Goal: Information Seeking & Learning: Understand process/instructions

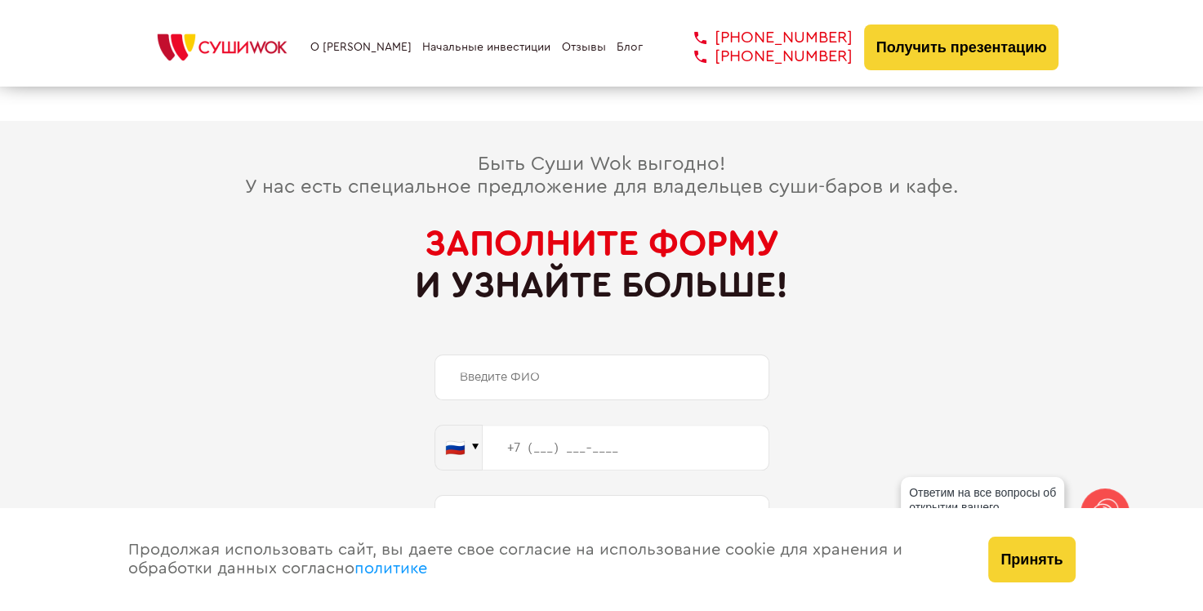
scroll to position [8416, 0]
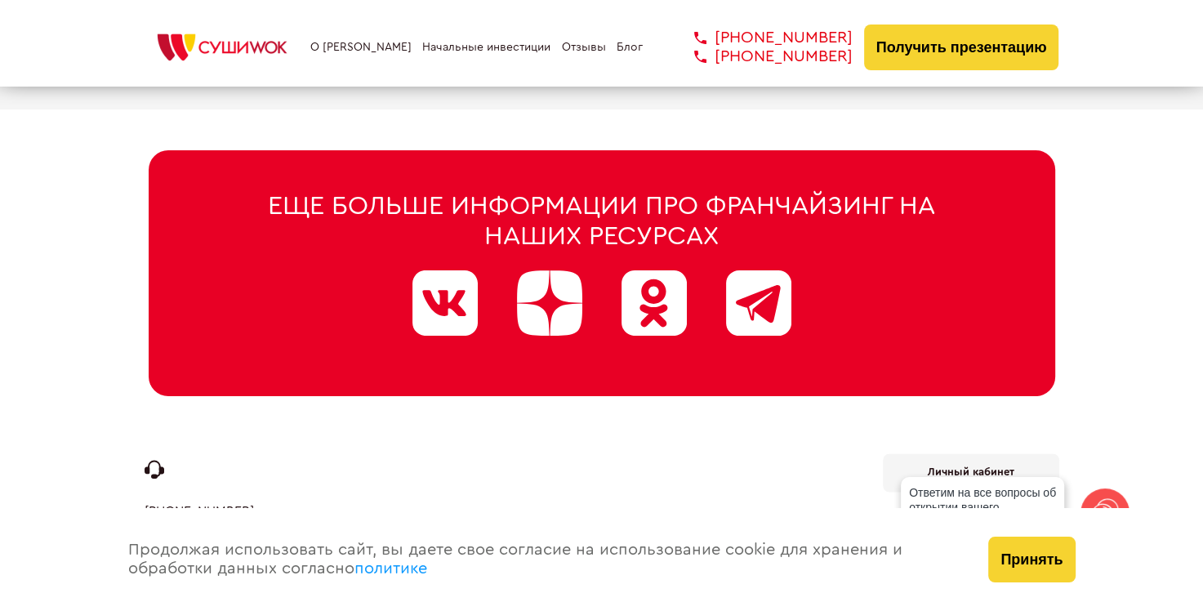
click at [393, 566] on link "политике" at bounding box center [391, 568] width 73 height 16
click at [1052, 556] on button "Принять" at bounding box center [1032, 560] width 87 height 46
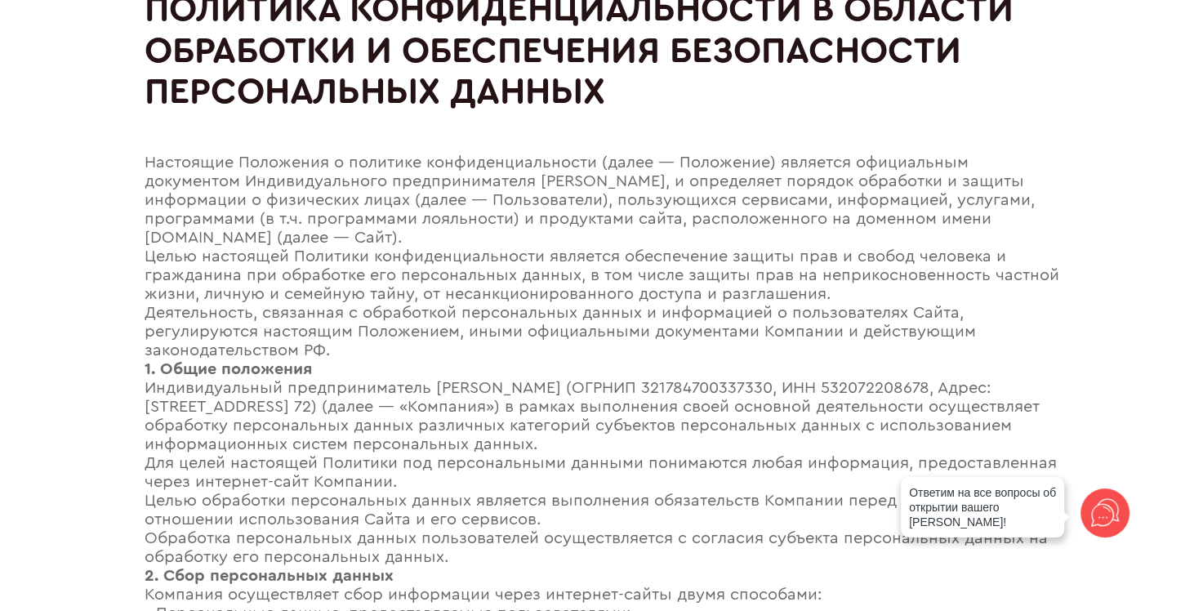
scroll to position [82, 0]
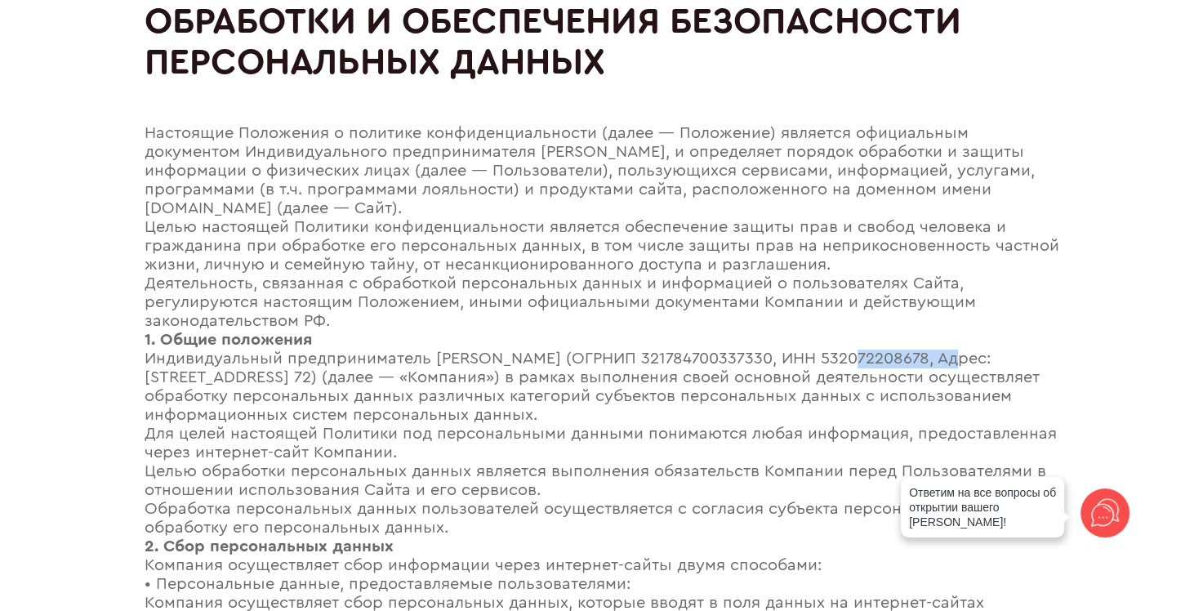
drag, startPoint x: 852, startPoint y: 357, endPoint x: 953, endPoint y: 350, distance: 101.6
click at [953, 350] on div "Индивидуальный предприниматель [PERSON_NAME] (ОГРНИП 321784700337330, ИНН 53207…" at bounding box center [602, 387] width 915 height 75
copy div "532072208678"
click at [667, 341] on div "1. Общие положения" at bounding box center [602, 340] width 915 height 19
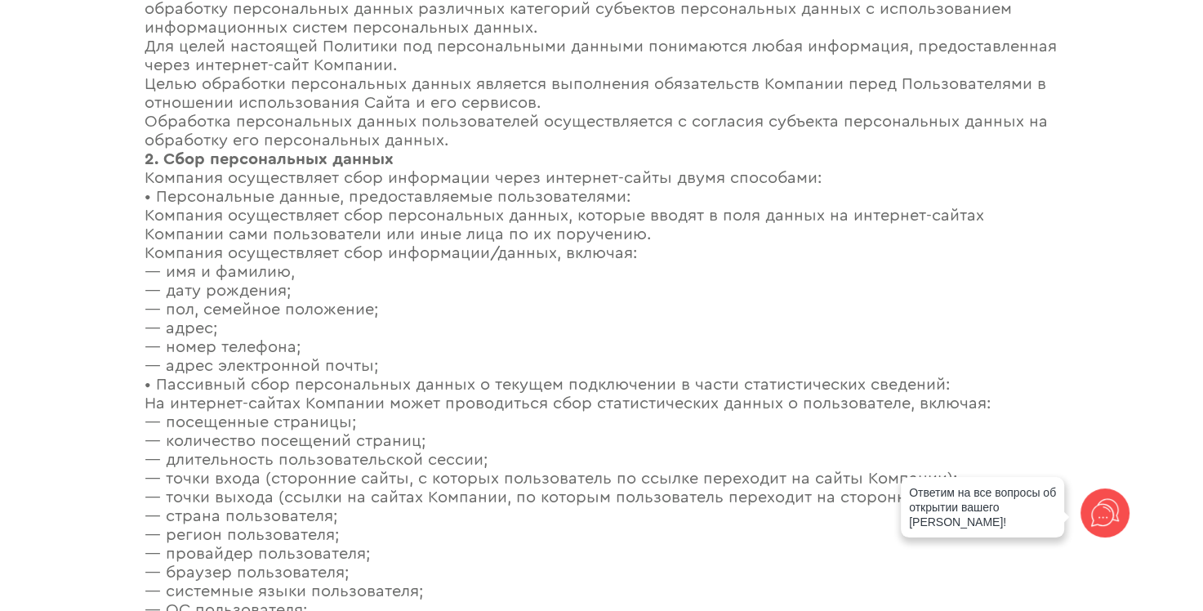
scroll to position [409, 0]
